Goal: Ask a question

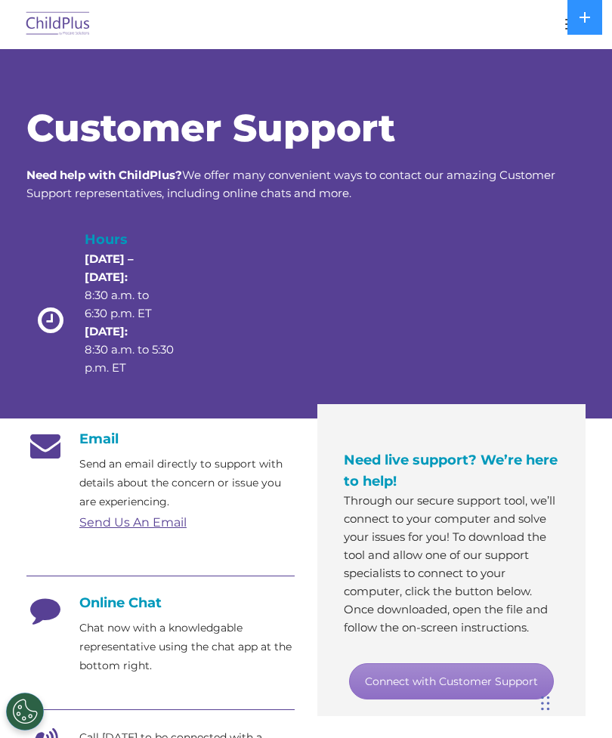
click at [192, 668] on p "Chat now with a knowledgable representative using the chat app at the bottom ri…" at bounding box center [186, 647] width 215 height 57
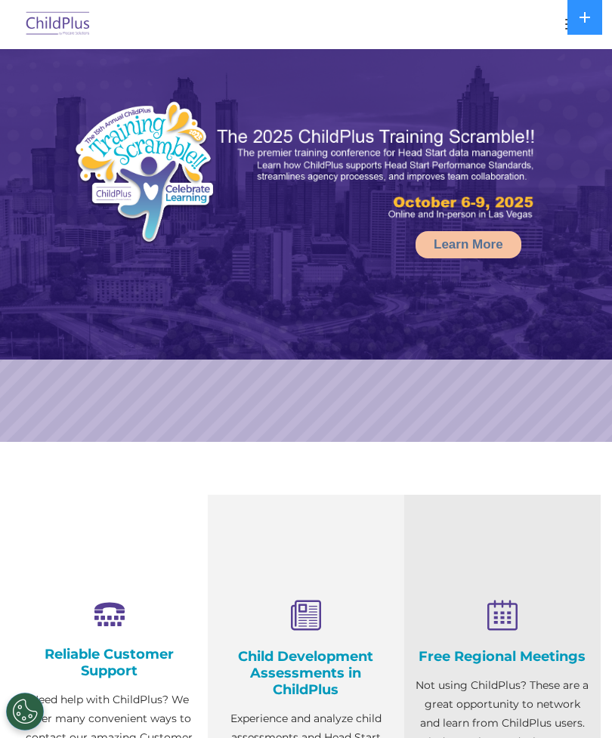
select select "MEDIUM"
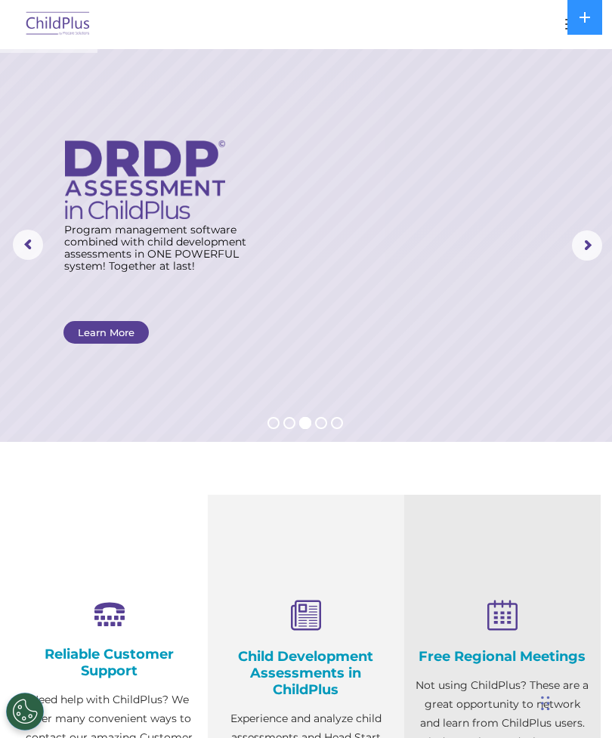
click at [585, 14] on icon at bounding box center [585, 17] width 11 height 11
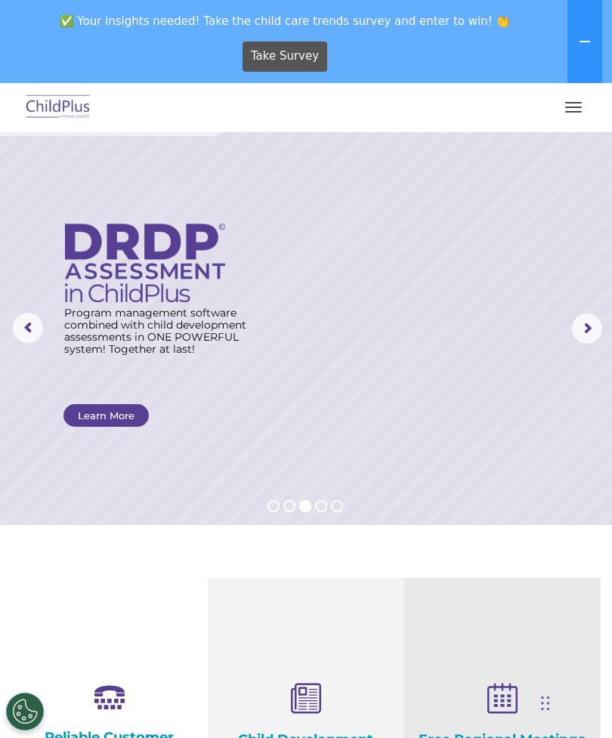
click at [586, 35] on button at bounding box center [585, 41] width 35 height 83
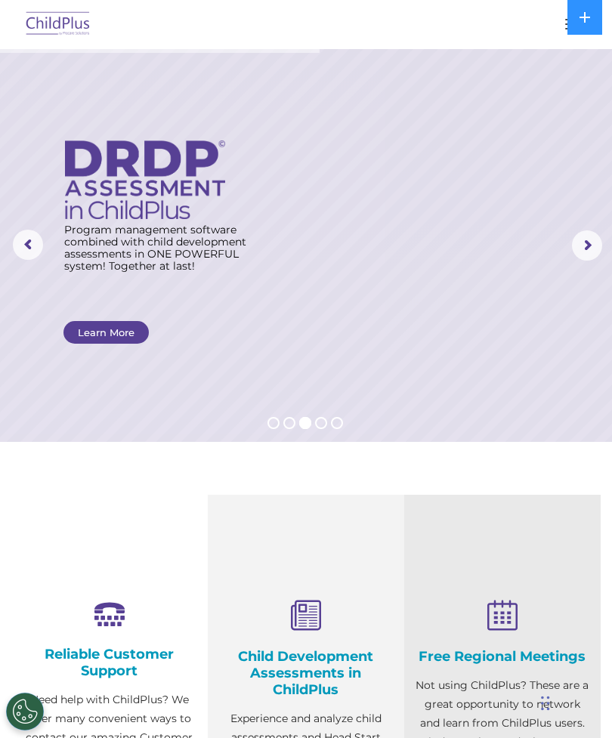
click at [587, 19] on icon at bounding box center [585, 17] width 12 height 12
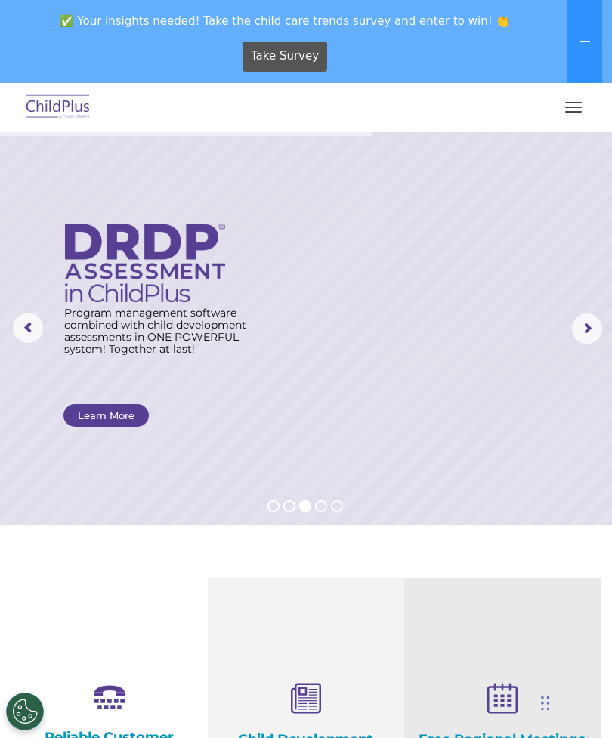
click at [574, 105] on button "button" at bounding box center [574, 107] width 32 height 24
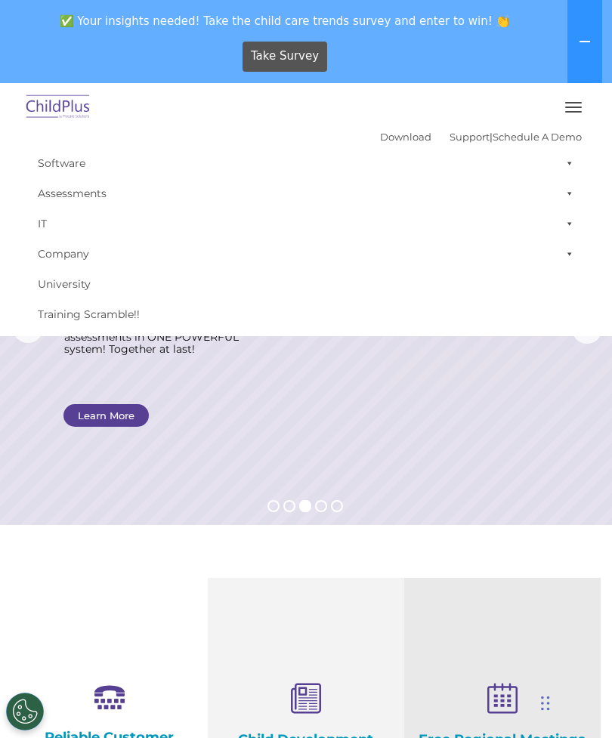
click at [584, 104] on button "button" at bounding box center [574, 107] width 32 height 24
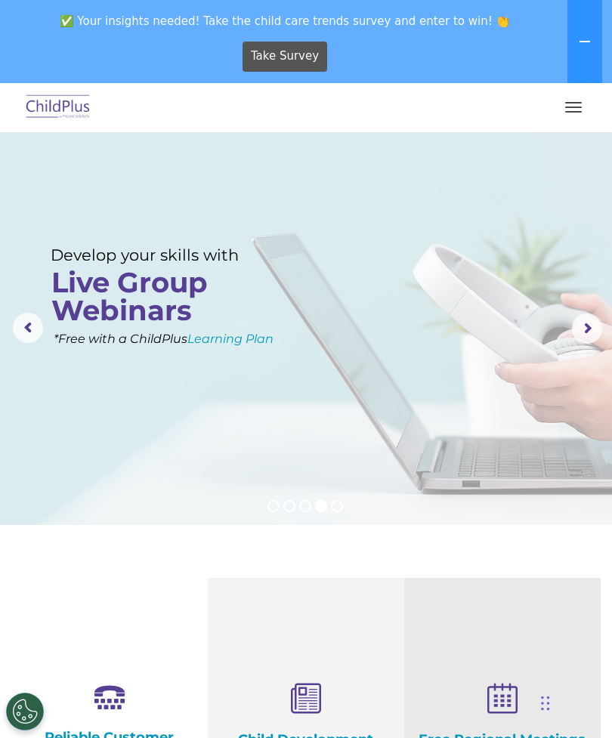
click at [584, 38] on icon at bounding box center [585, 42] width 12 height 12
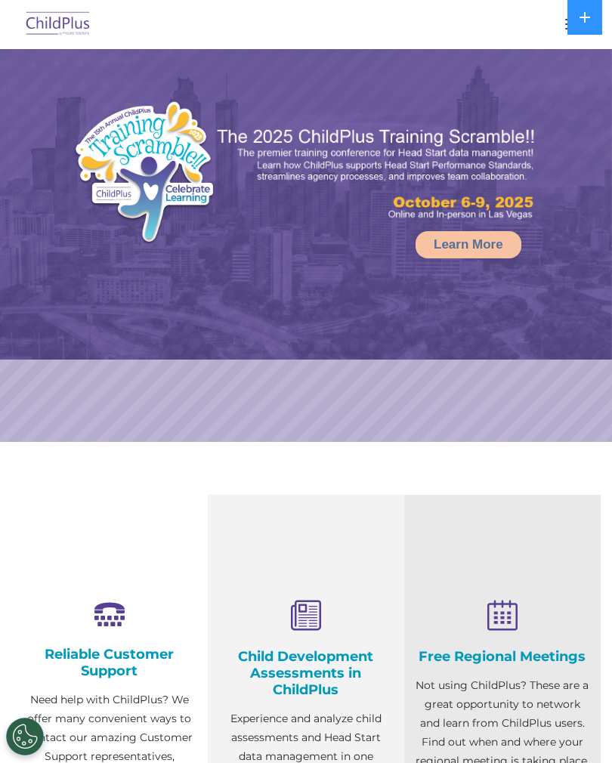
select select "MEDIUM"
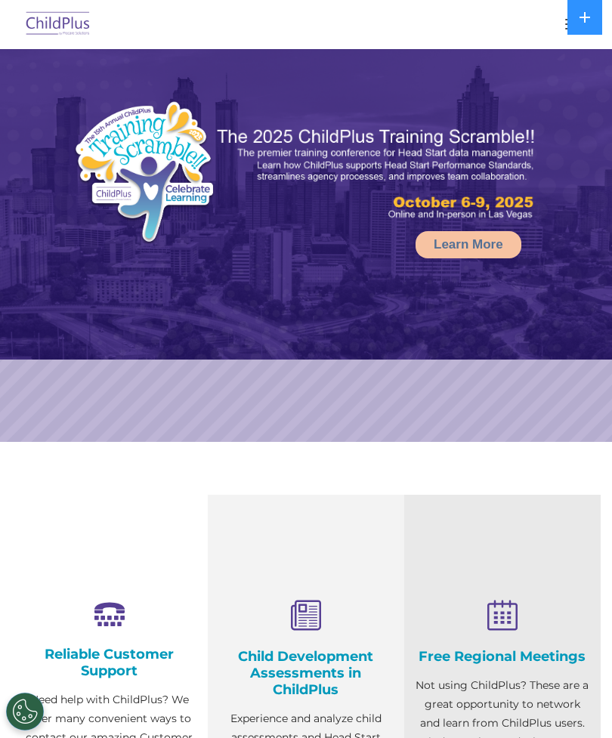
select select "MEDIUM"
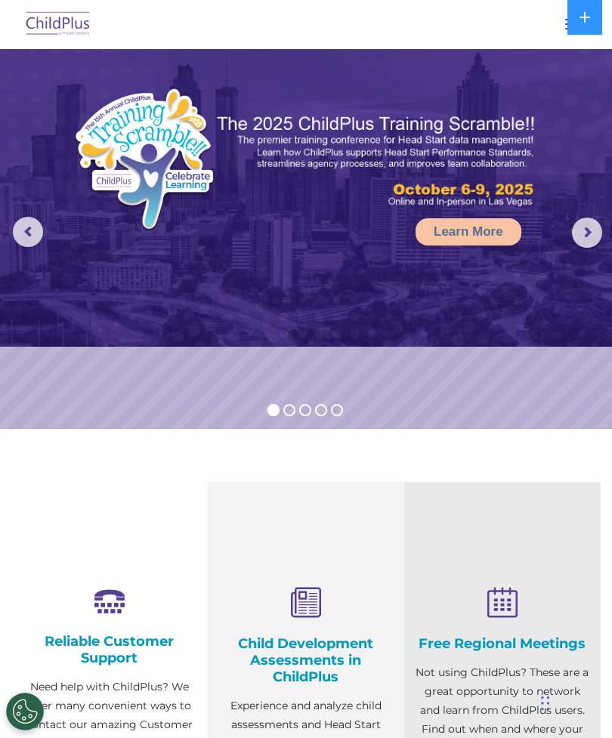
click at [584, 20] on icon at bounding box center [585, 17] width 12 height 12
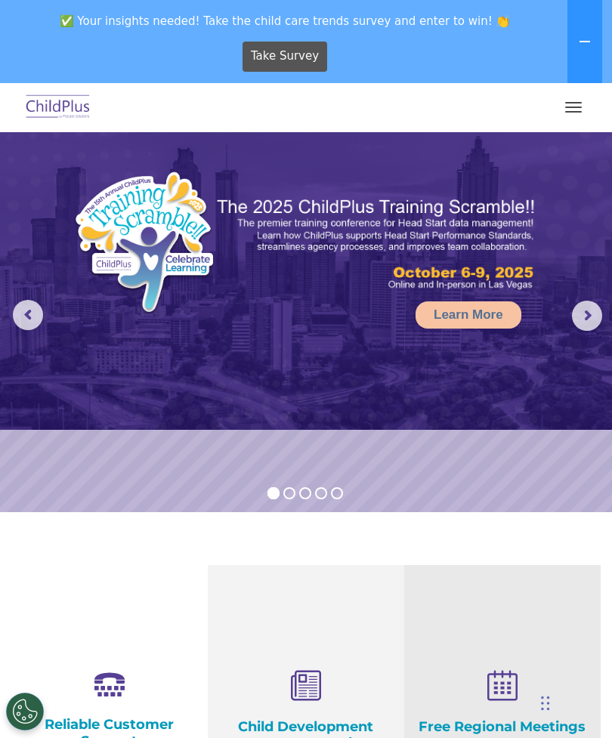
click at [572, 109] on button "button" at bounding box center [574, 107] width 32 height 24
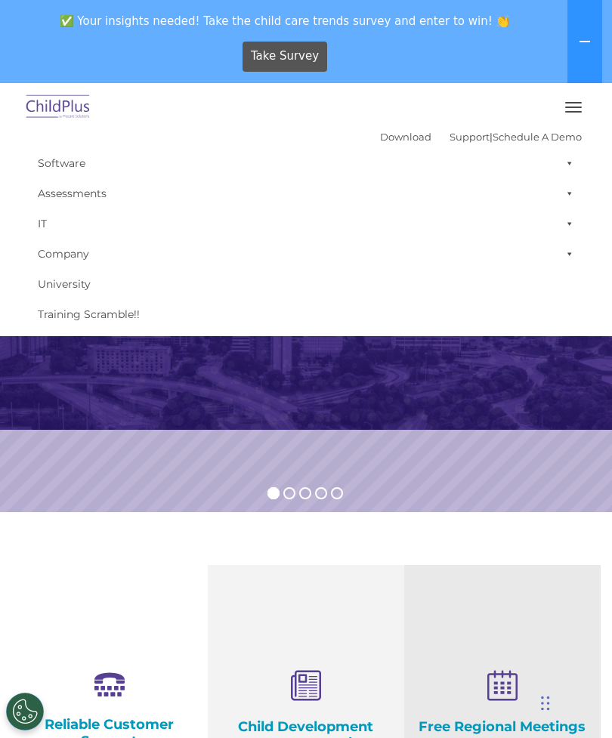
click at [507, 414] on img at bounding box center [306, 274] width 612 height 311
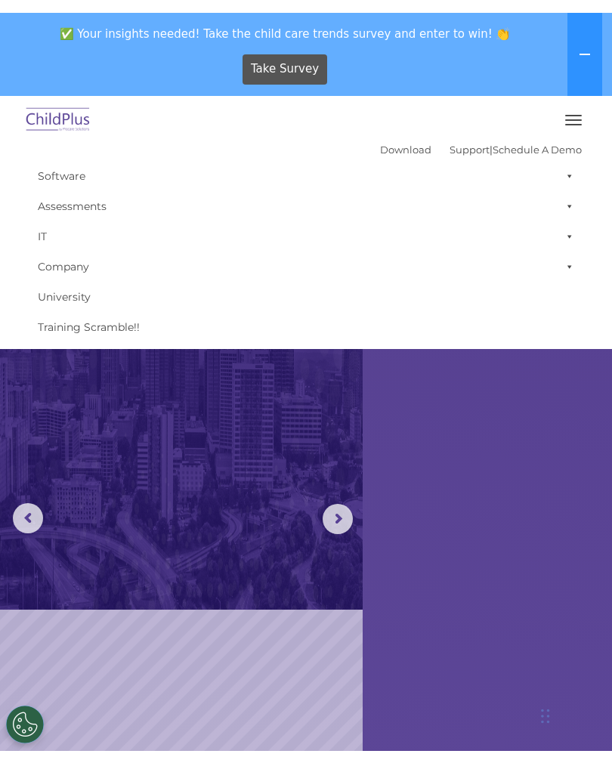
scroll to position [0, 0]
